Goal: Communication & Community: Answer question/provide support

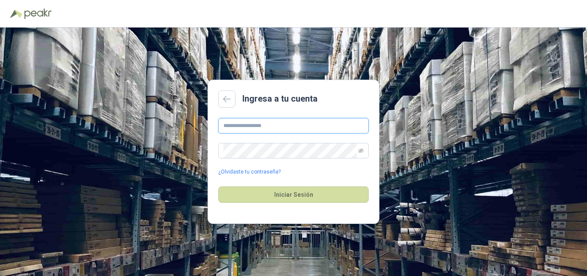
click at [267, 122] on input "text" at bounding box center [293, 125] width 150 height 15
type input "**********"
click at [218, 186] on button "Iniciar Sesión" at bounding box center [293, 194] width 150 height 16
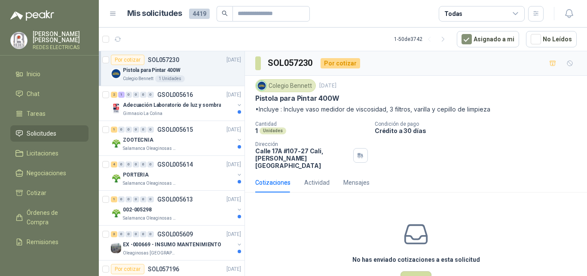
click at [108, 9] on header "Mis solicitudes 4419 Todas" at bounding box center [343, 14] width 488 height 28
click at [113, 12] on icon at bounding box center [113, 14] width 8 height 8
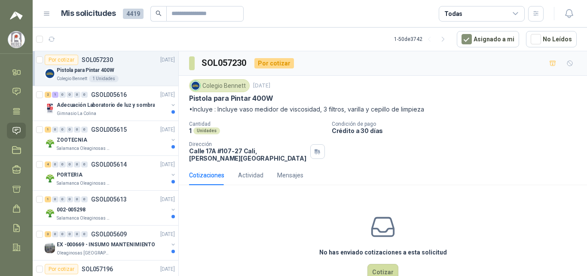
click at [46, 15] on icon at bounding box center [47, 14] width 8 height 8
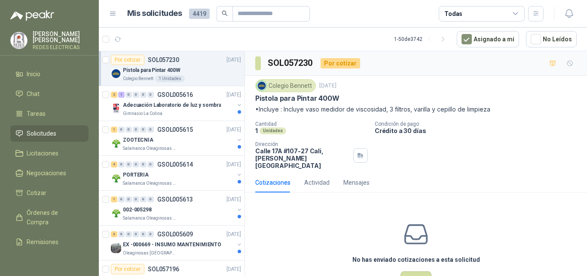
click at [521, 10] on div "Todas" at bounding box center [482, 13] width 86 height 15
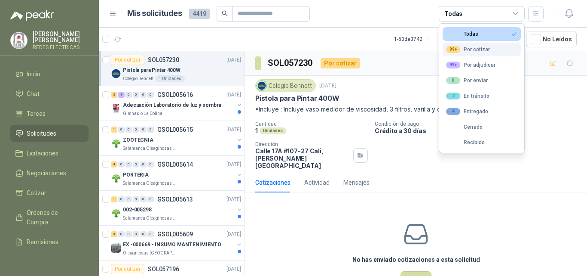
click at [489, 48] on button "99+ Por cotizar" at bounding box center [482, 50] width 78 height 14
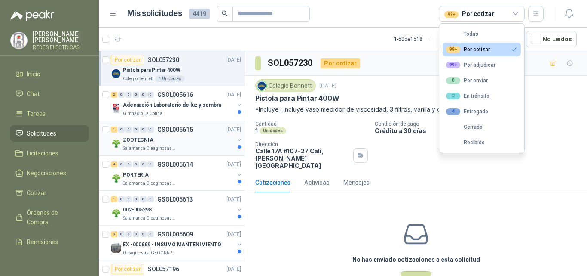
scroll to position [43, 0]
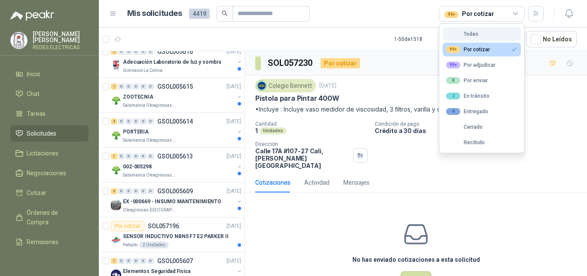
click at [479, 31] on button "Todas" at bounding box center [482, 34] width 78 height 14
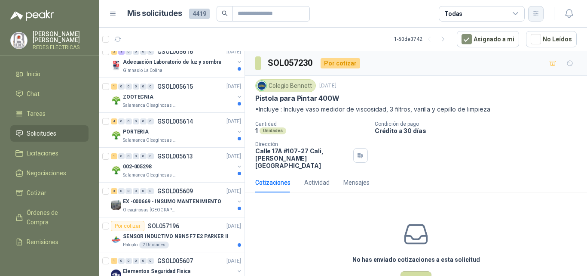
click at [540, 16] on icon "button" at bounding box center [536, 13] width 7 height 7
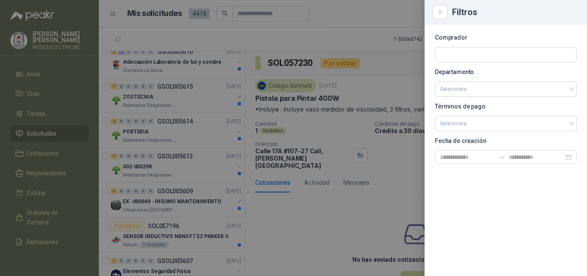
click at [382, 15] on div at bounding box center [293, 138] width 587 height 276
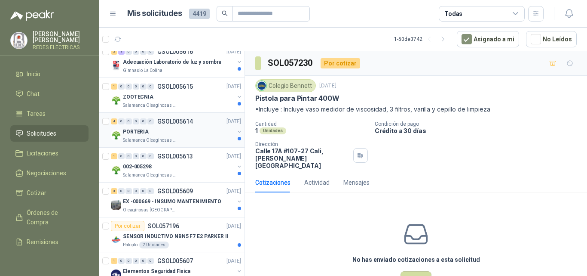
scroll to position [0, 0]
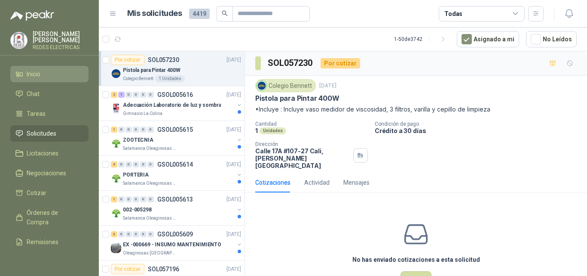
click at [33, 69] on span "Inicio" at bounding box center [34, 73] width 14 height 9
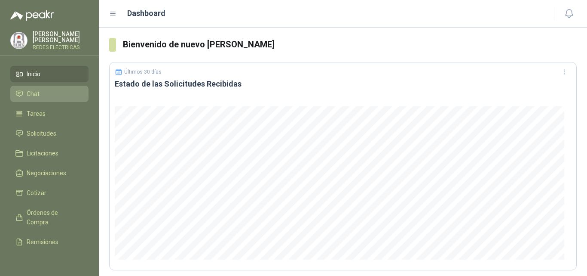
click at [43, 93] on li "Chat" at bounding box center [49, 93] width 68 height 9
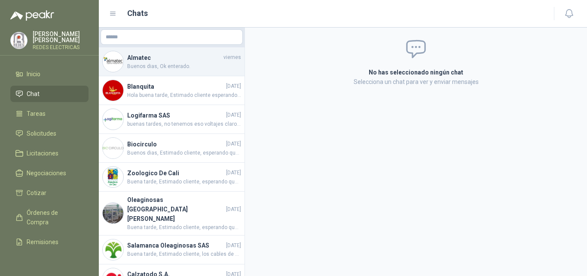
click at [178, 58] on h4 "Almatec" at bounding box center [174, 57] width 95 height 9
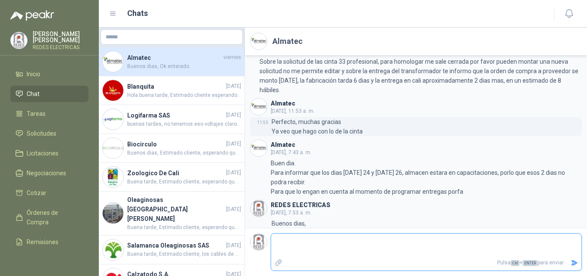
scroll to position [493, 0]
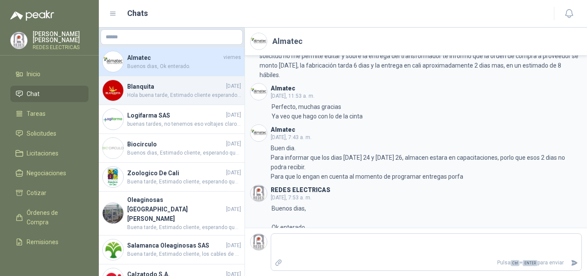
click at [161, 89] on h4 "Blanquita" at bounding box center [175, 86] width 97 height 9
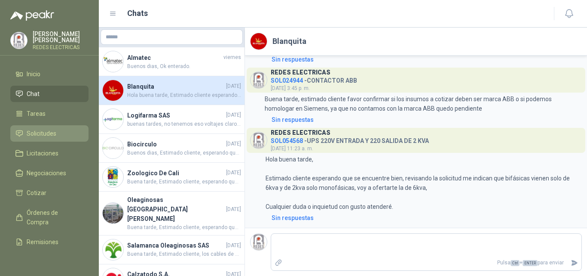
click at [63, 129] on li "Solicitudes" at bounding box center [49, 133] width 68 height 9
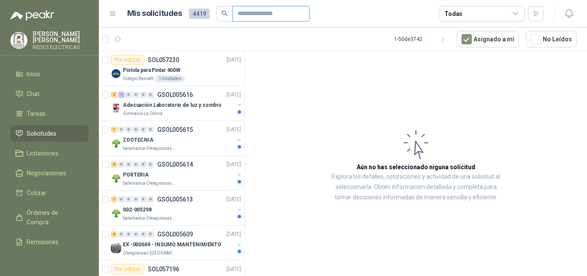
click at [266, 15] on input "text" at bounding box center [268, 13] width 60 height 15
type input "*******"
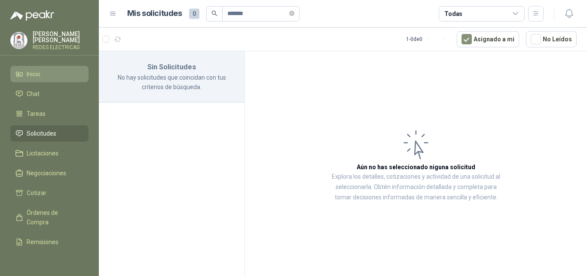
click at [46, 75] on li "Inicio" at bounding box center [49, 73] width 68 height 9
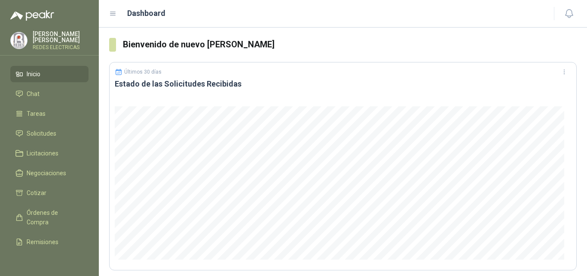
click at [58, 34] on p "[PERSON_NAME]" at bounding box center [61, 37] width 56 height 12
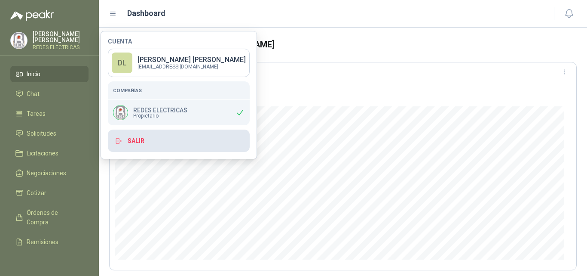
click at [159, 139] on button "Salir" at bounding box center [179, 140] width 142 height 22
